Goal: Communication & Community: Participate in discussion

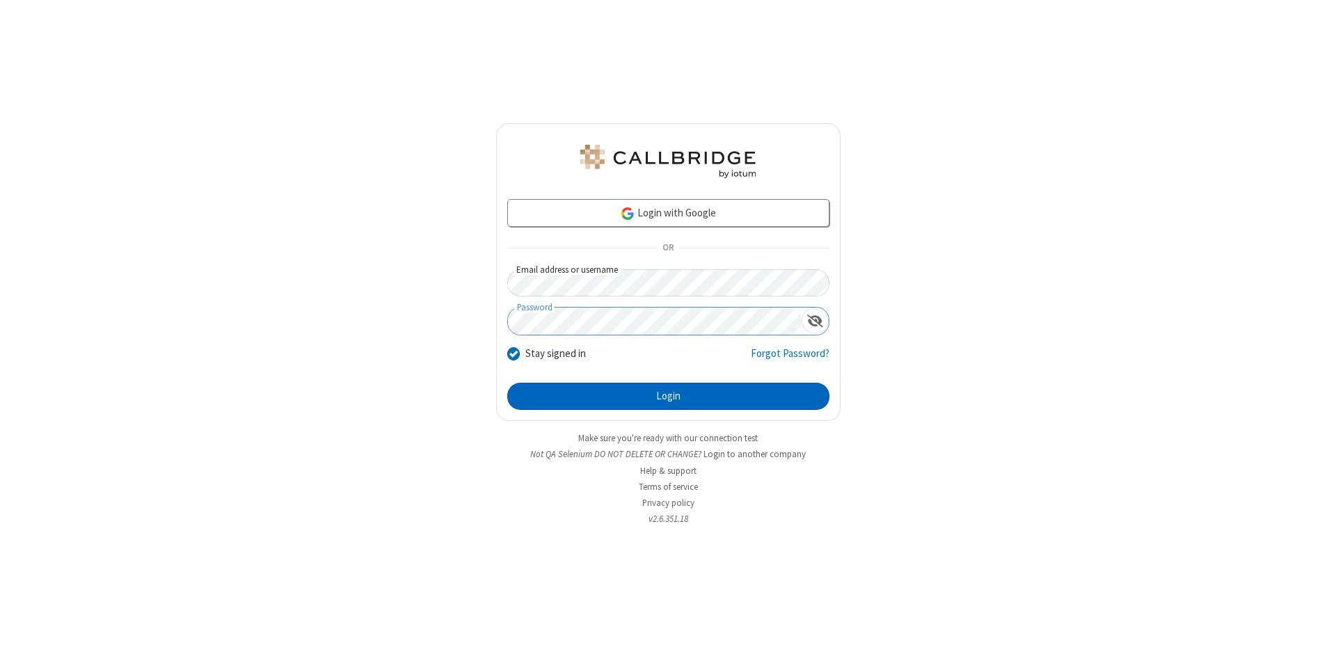
click at [668, 397] on button "Login" at bounding box center [668, 397] width 322 height 28
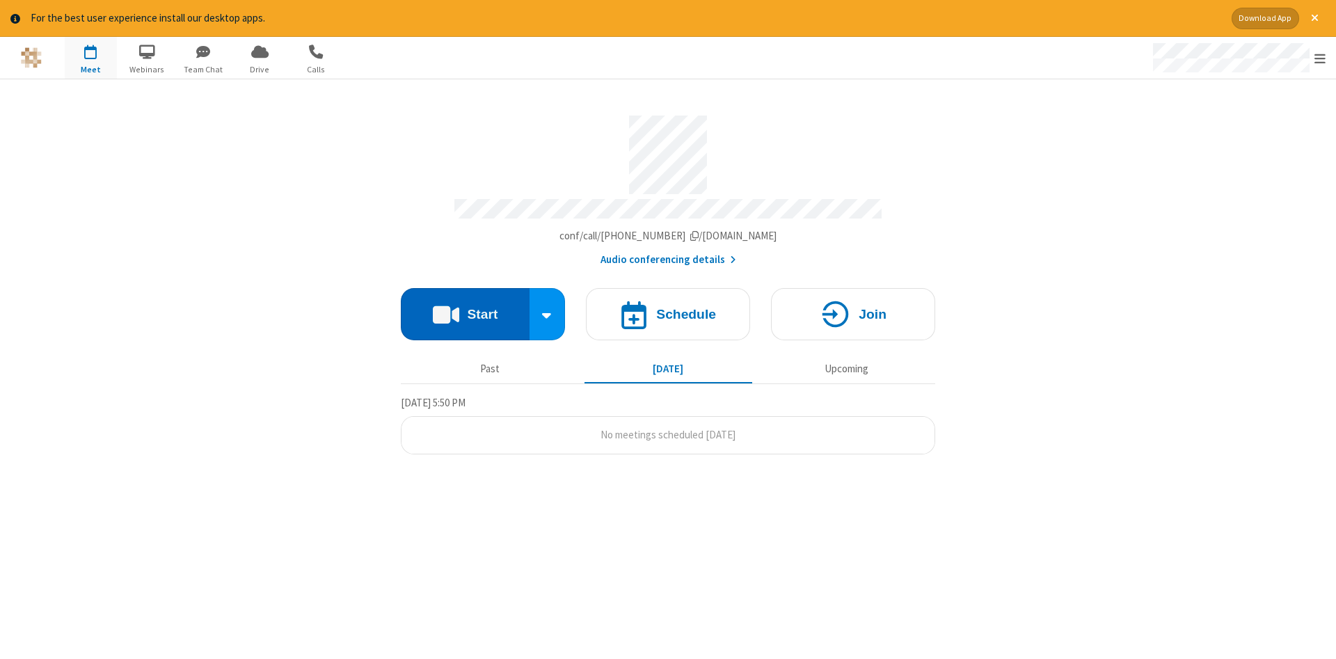
click at [465, 309] on button "Start" at bounding box center [465, 314] width 129 height 52
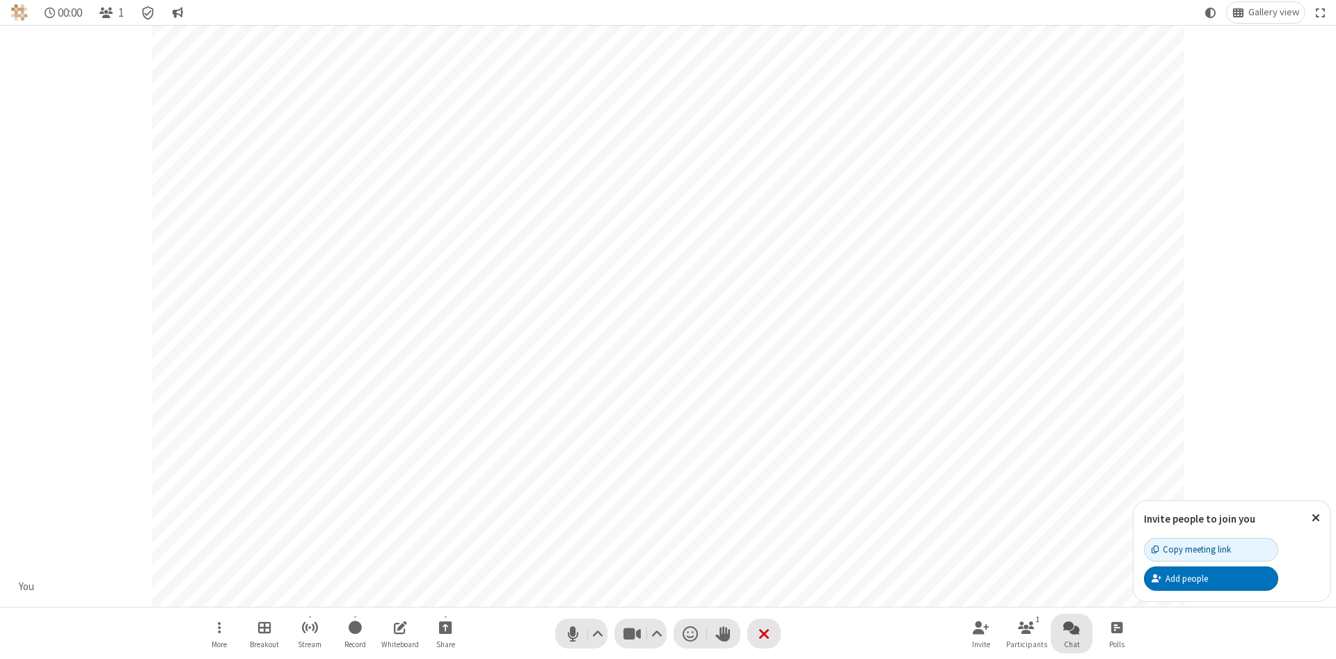
click at [1072, 627] on span "Open chat" at bounding box center [1071, 627] width 17 height 17
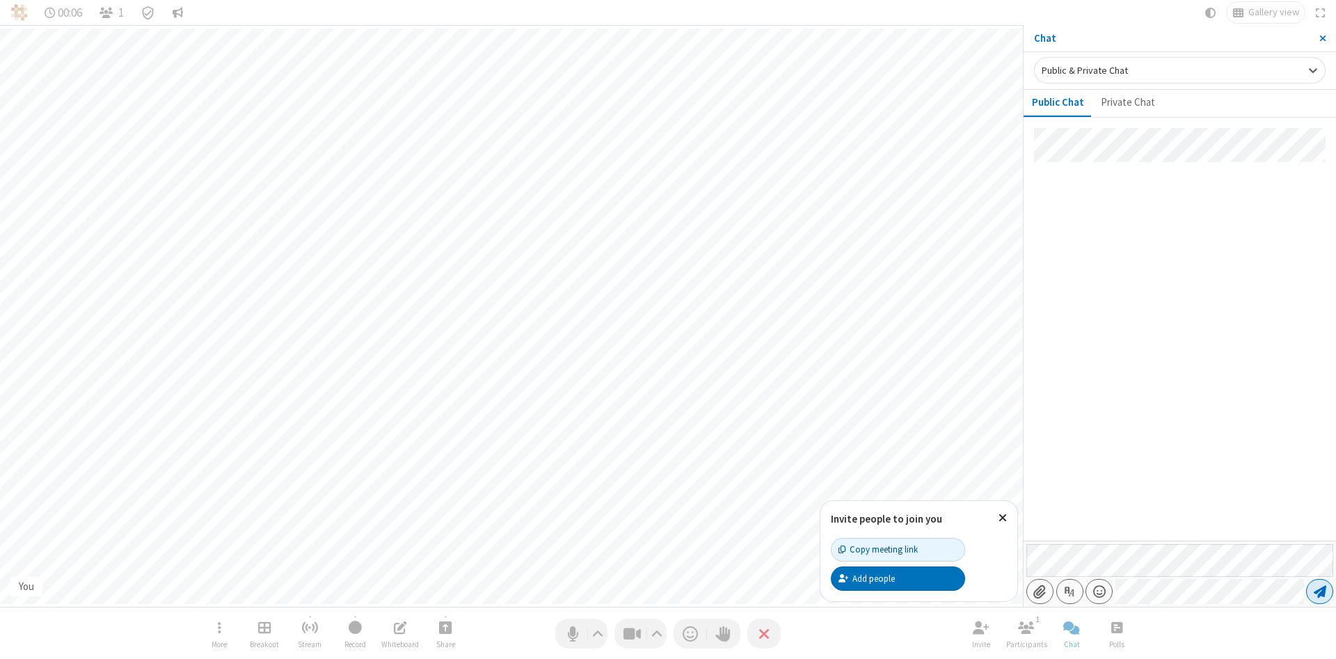
click at [1320, 592] on span "Send message" at bounding box center [1320, 592] width 13 height 14
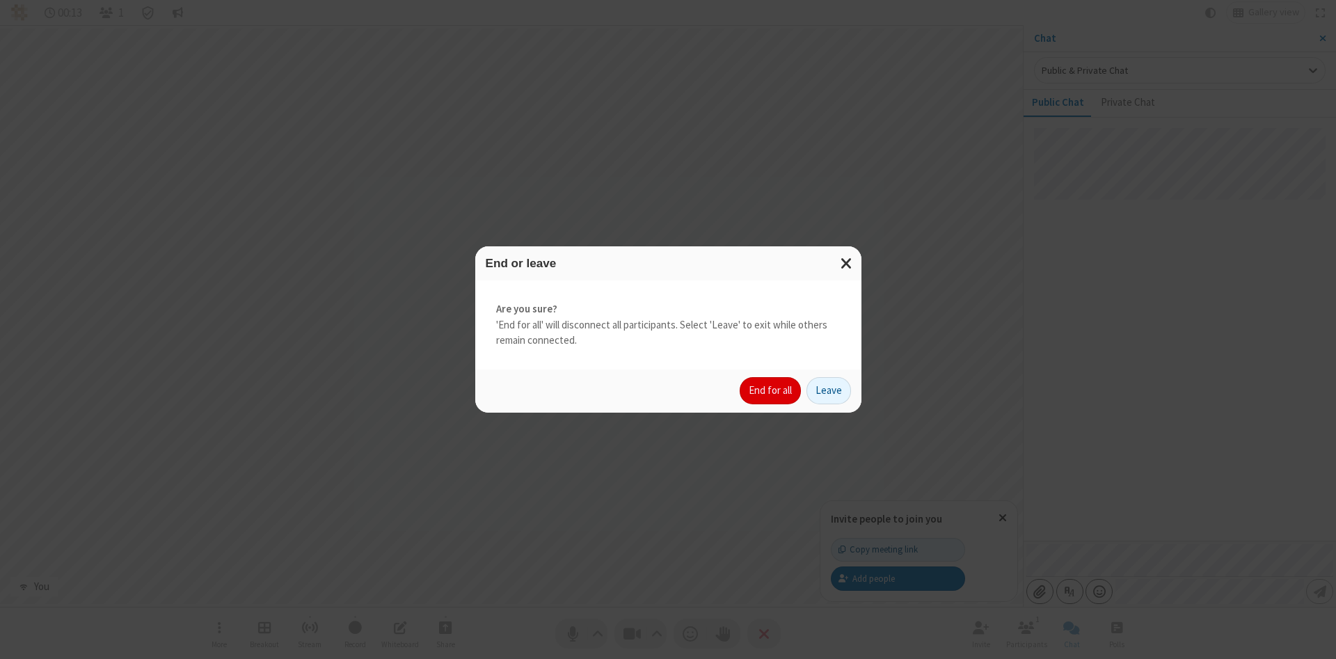
click at [771, 390] on button "End for all" at bounding box center [770, 391] width 61 height 28
